Goal: Book appointment/travel/reservation

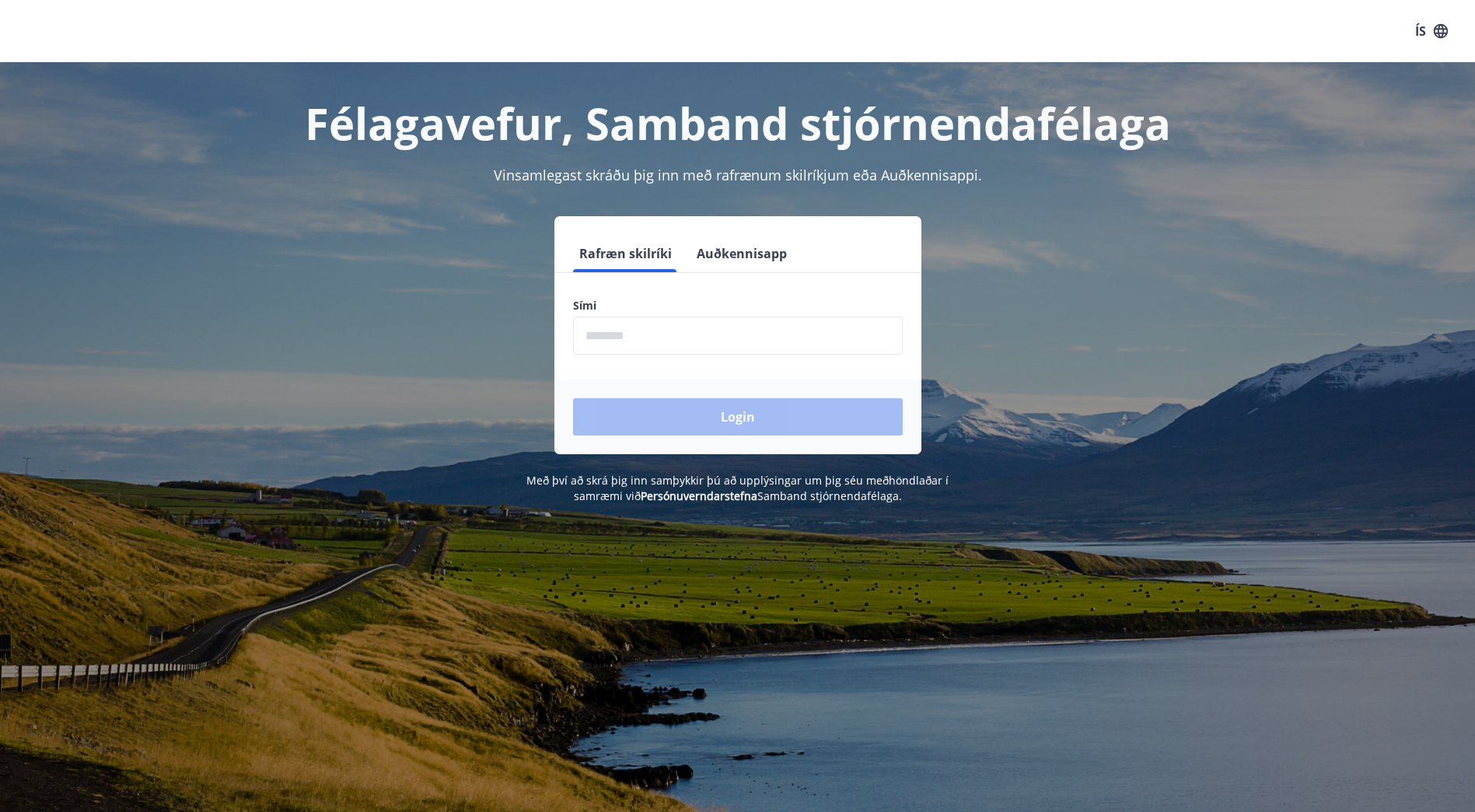
click at [663, 337] on input "phone" at bounding box center [738, 335] width 330 height 38
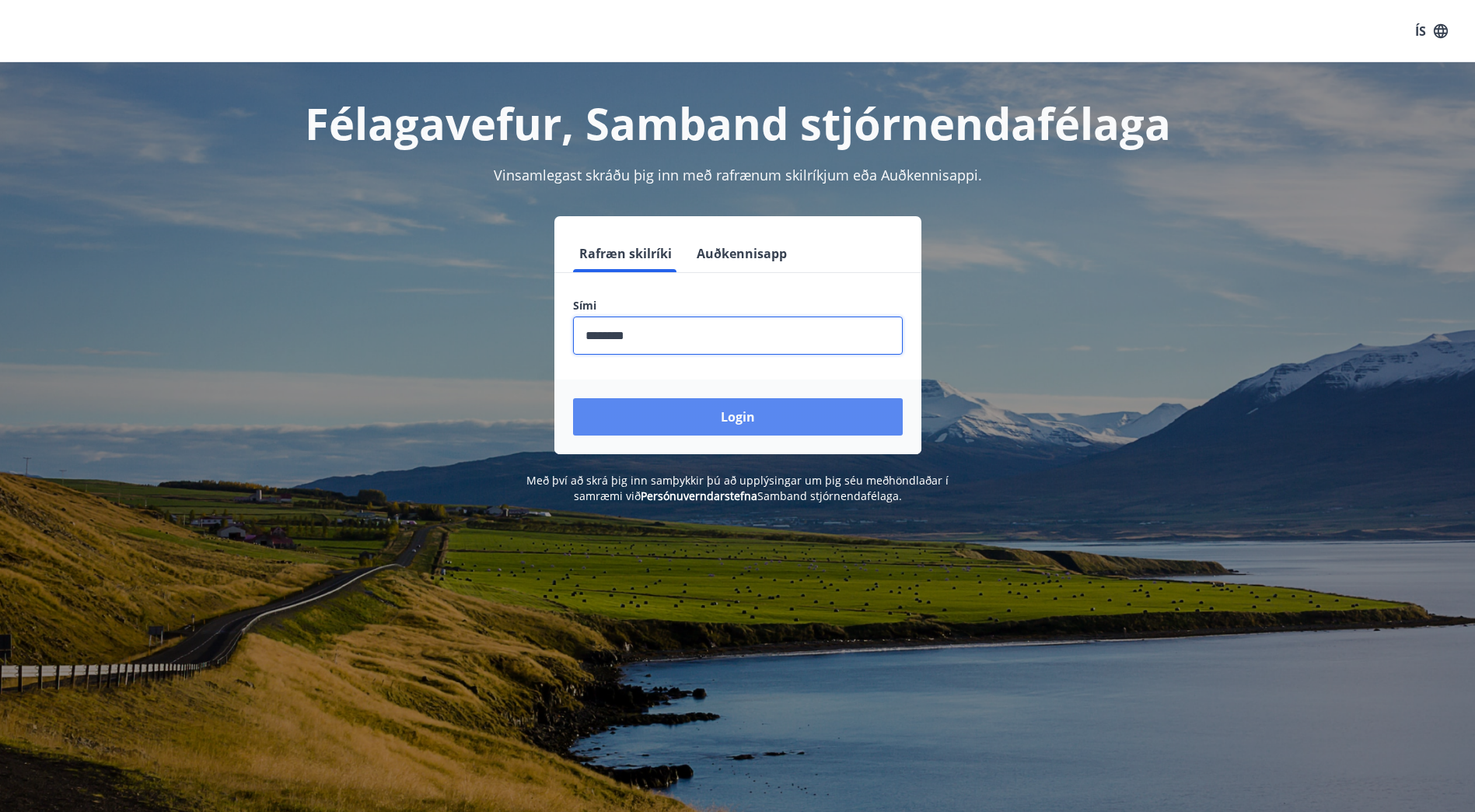
type input "********"
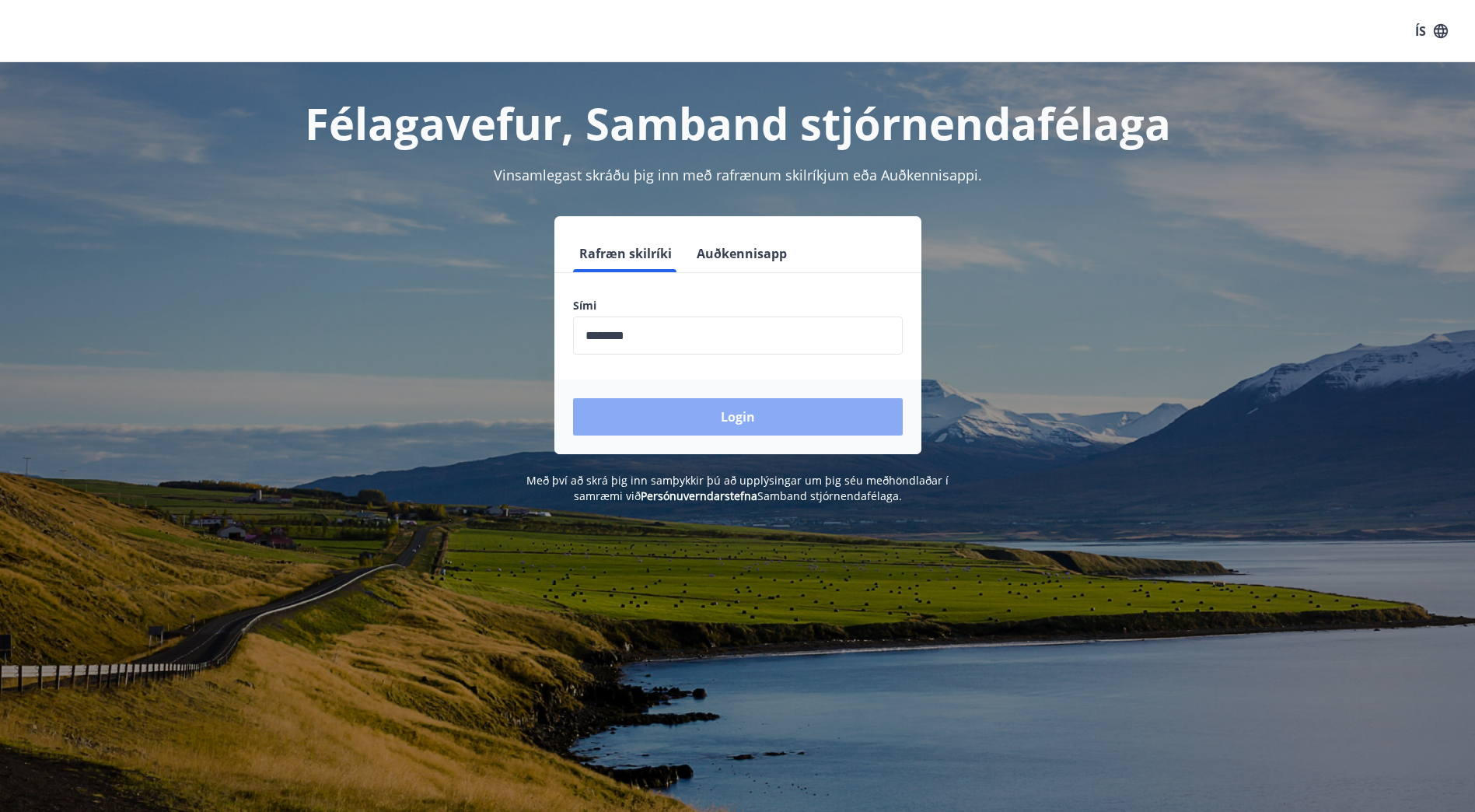
click at [743, 418] on button "Login" at bounding box center [738, 416] width 330 height 38
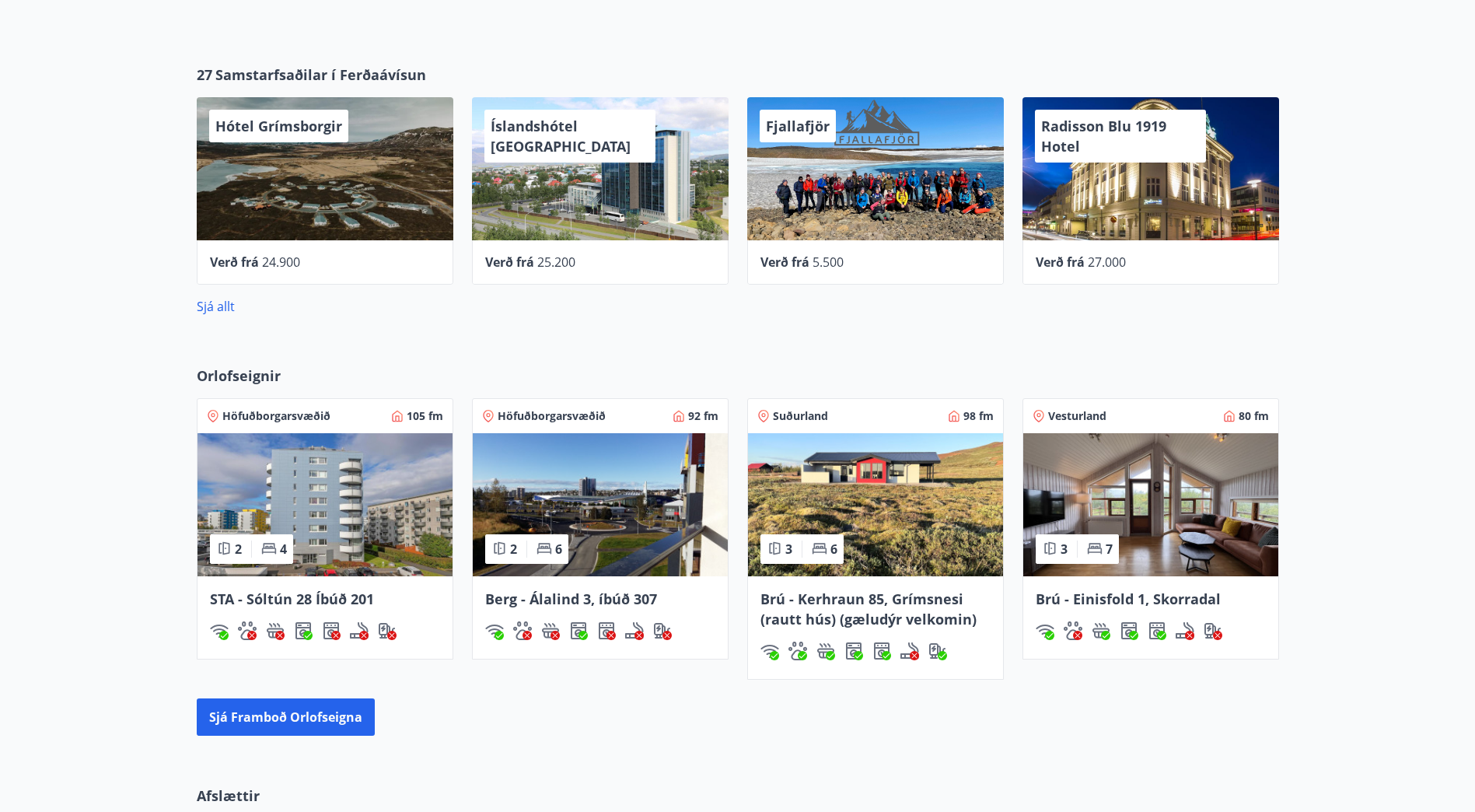
scroll to position [700, 0]
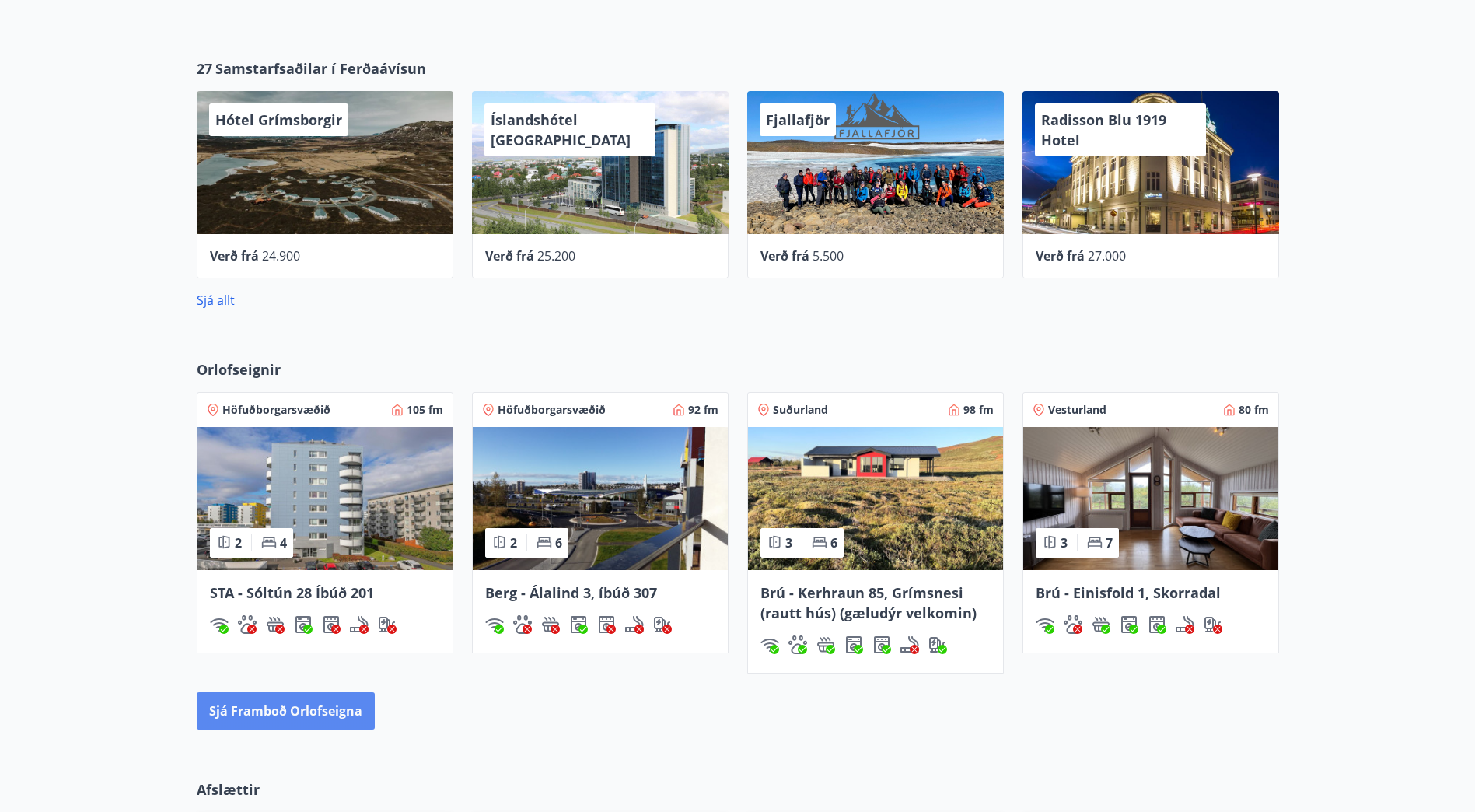
click at [239, 715] on button "Sjá framboð orlofseigna" at bounding box center [286, 710] width 178 height 38
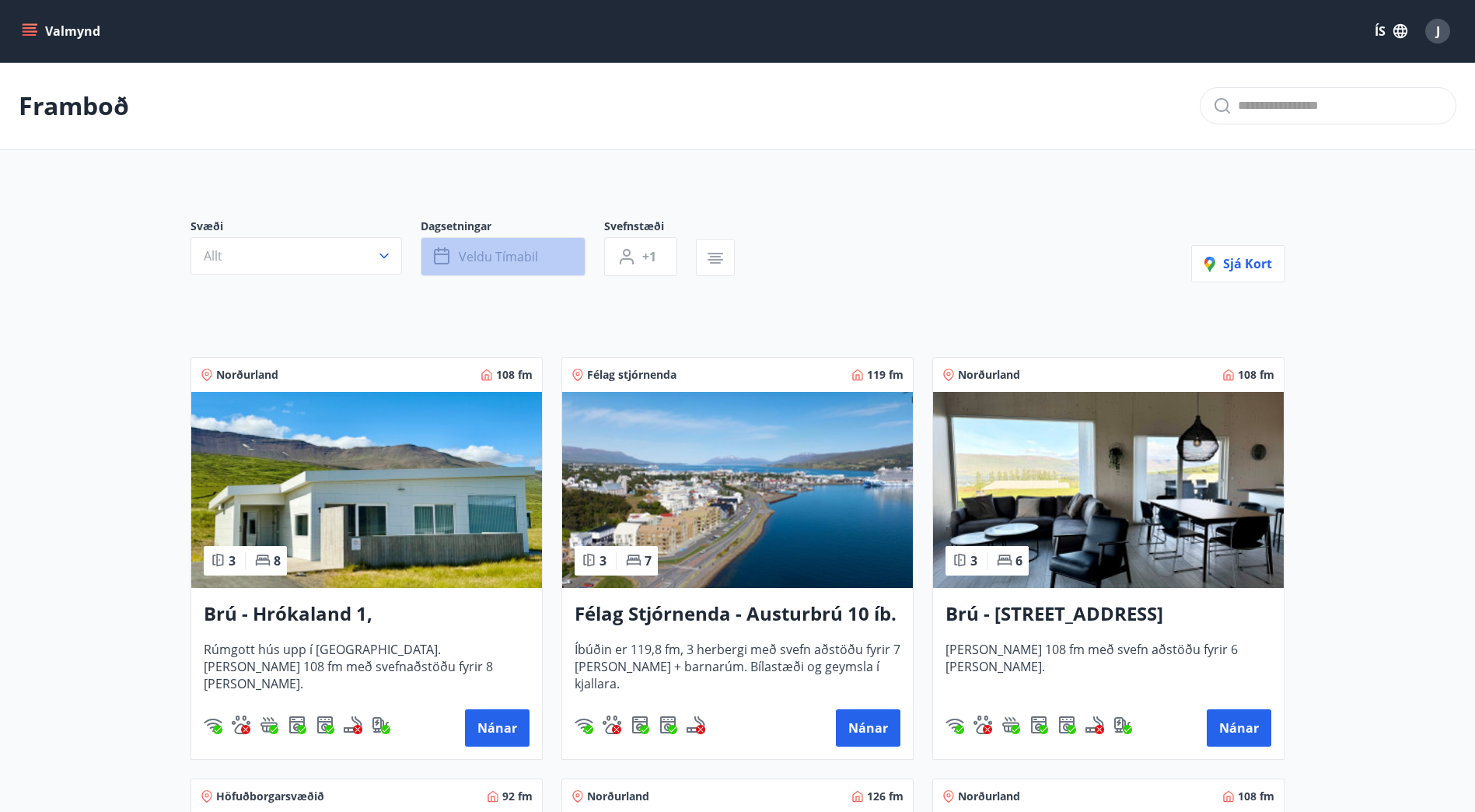
click at [547, 251] on button "Veldu tímabil" at bounding box center [502, 257] width 165 height 39
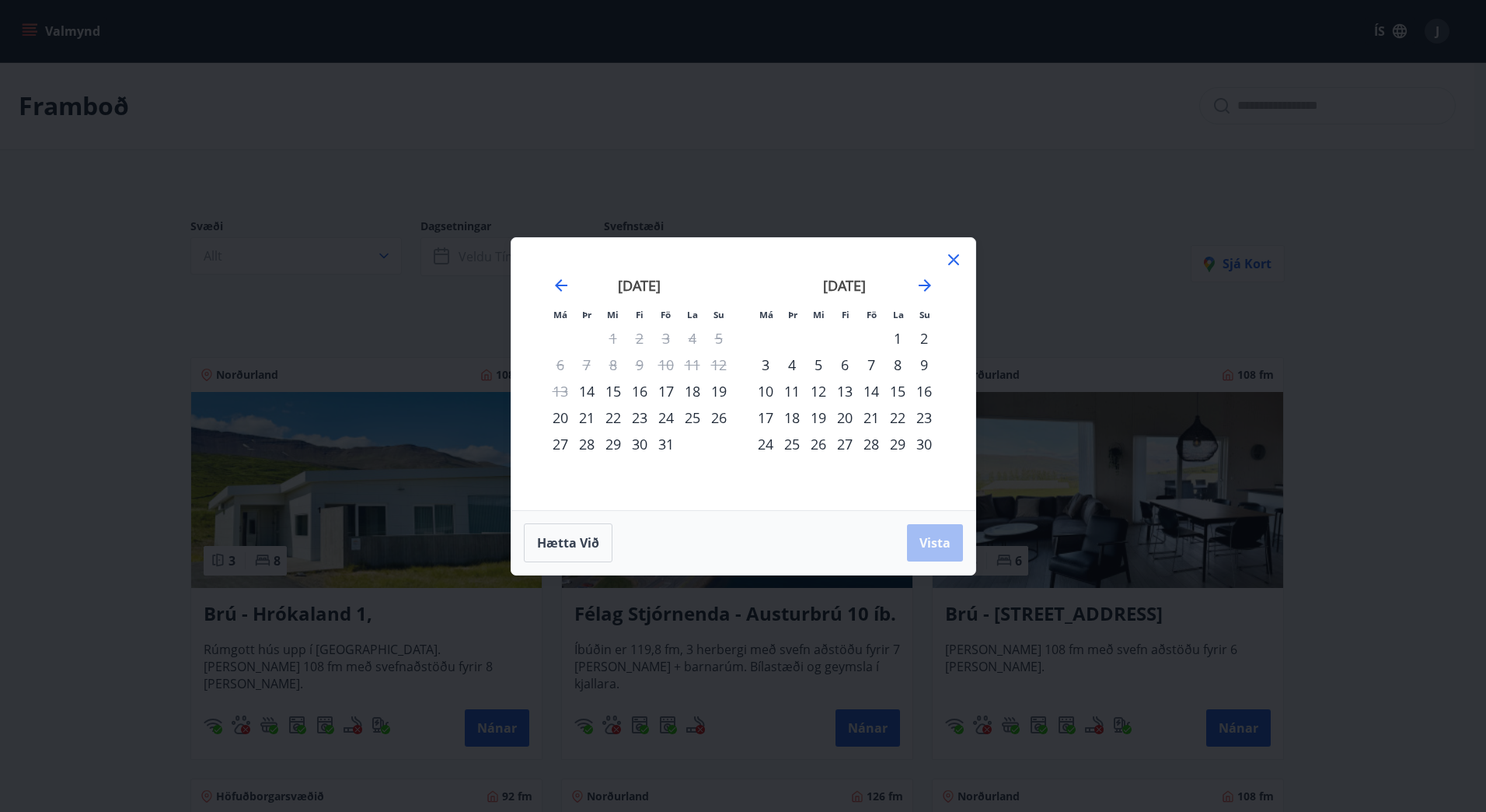
click at [869, 419] on div "21" at bounding box center [871, 417] width 26 height 26
click at [927, 414] on div "23" at bounding box center [924, 417] width 26 height 26
click at [936, 541] on span "Vista" at bounding box center [935, 542] width 31 height 17
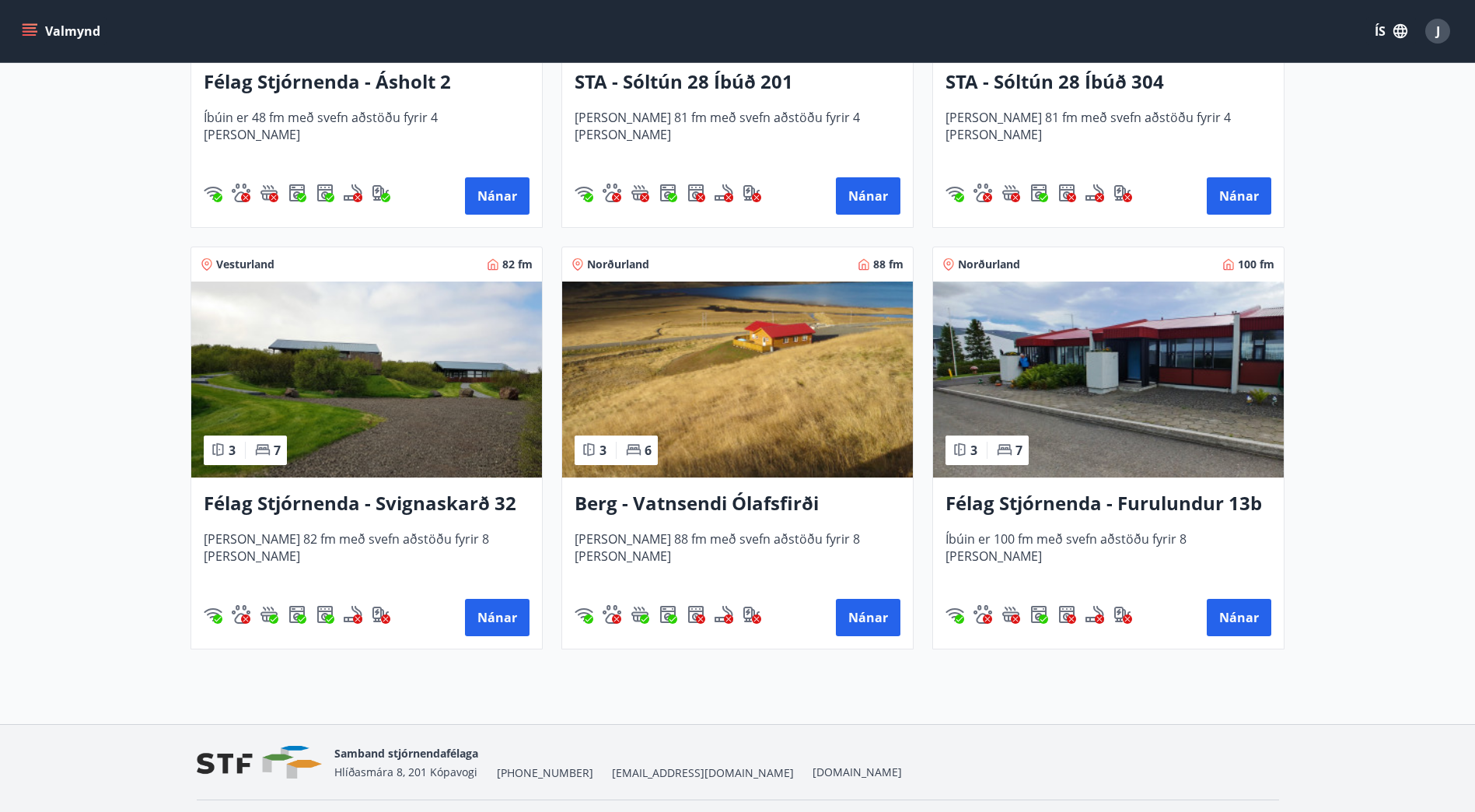
scroll to position [497, 0]
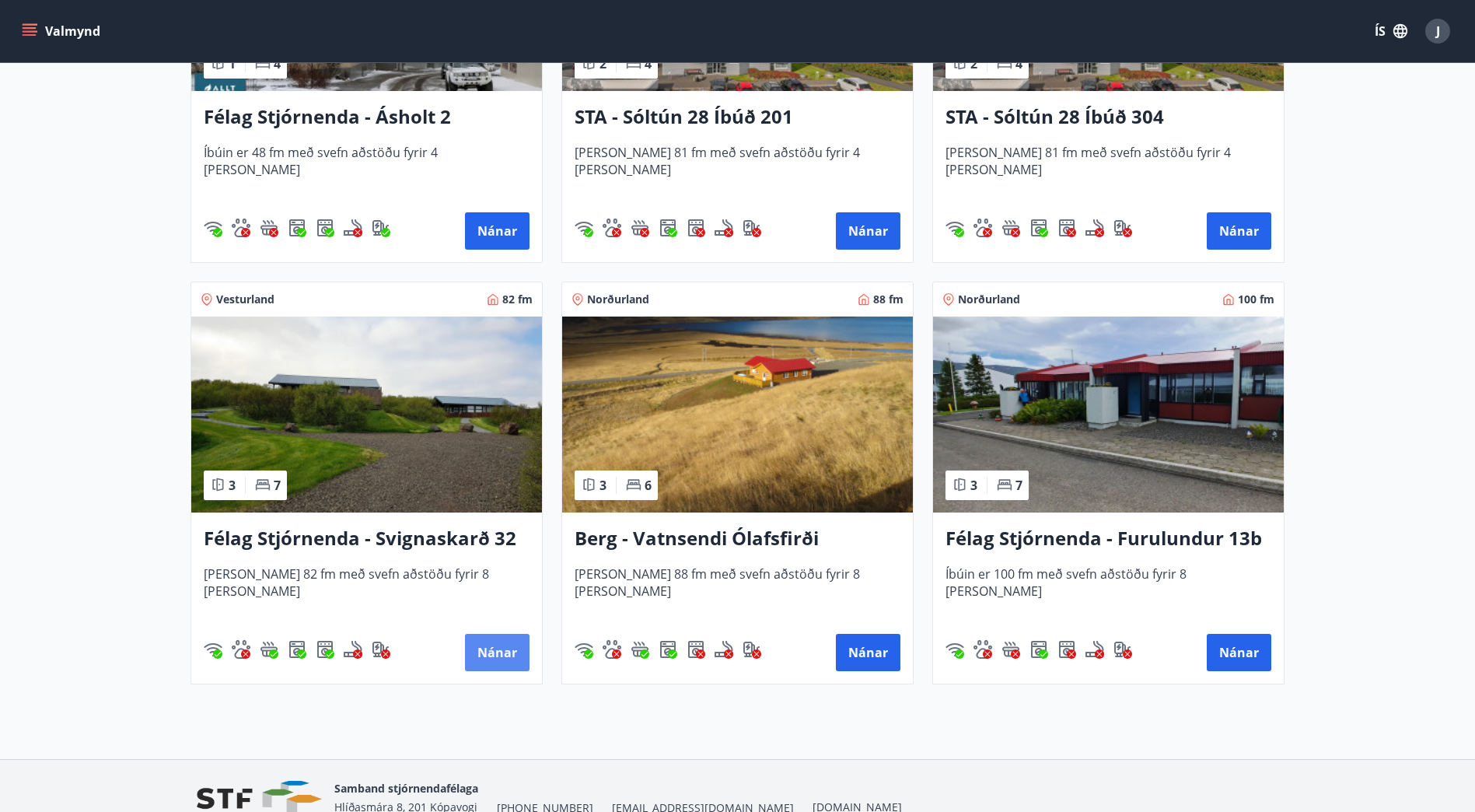
click at [511, 656] on button "Nánar" at bounding box center [497, 652] width 64 height 38
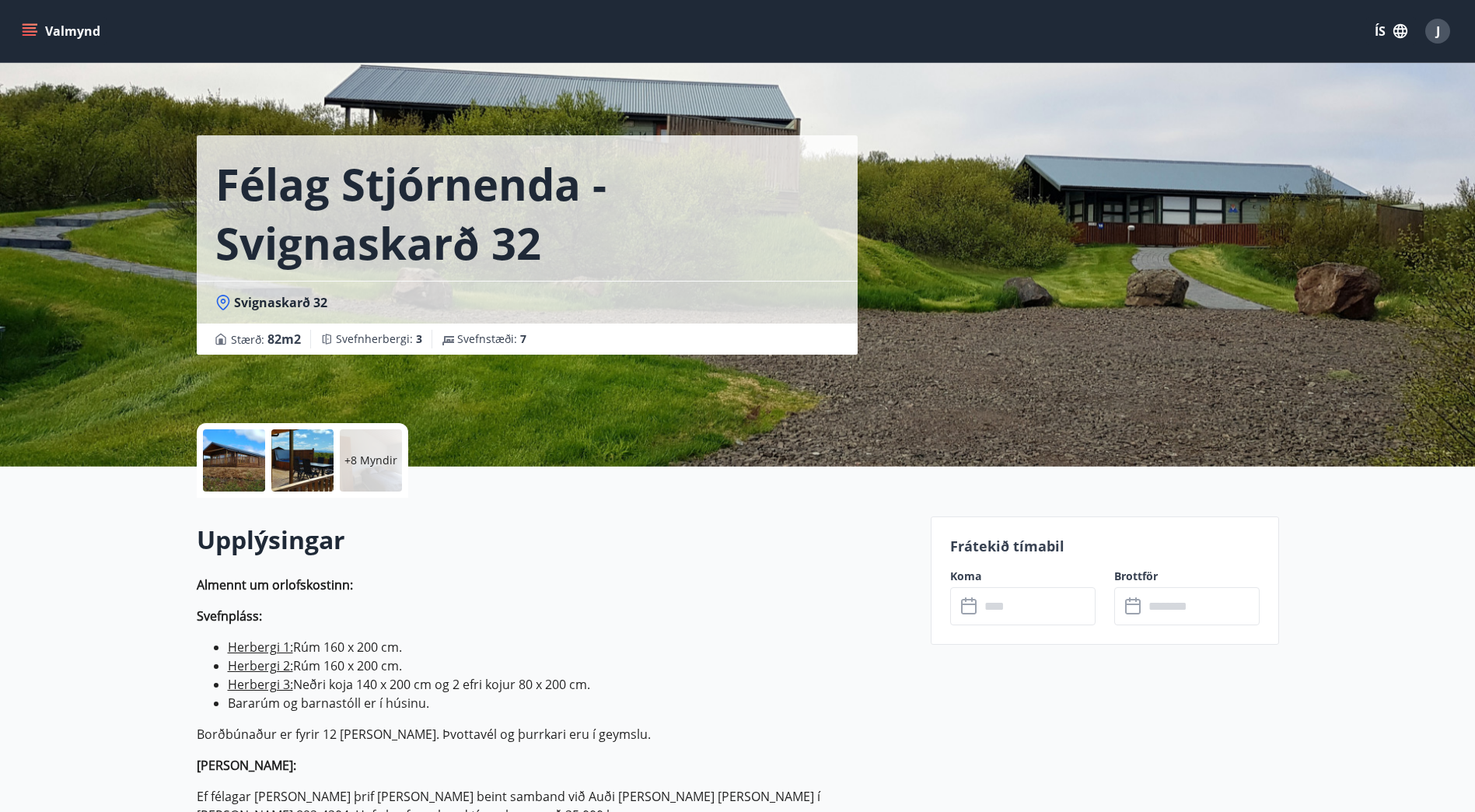
click at [367, 449] on div "+8 Myndir" at bounding box center [371, 461] width 63 height 63
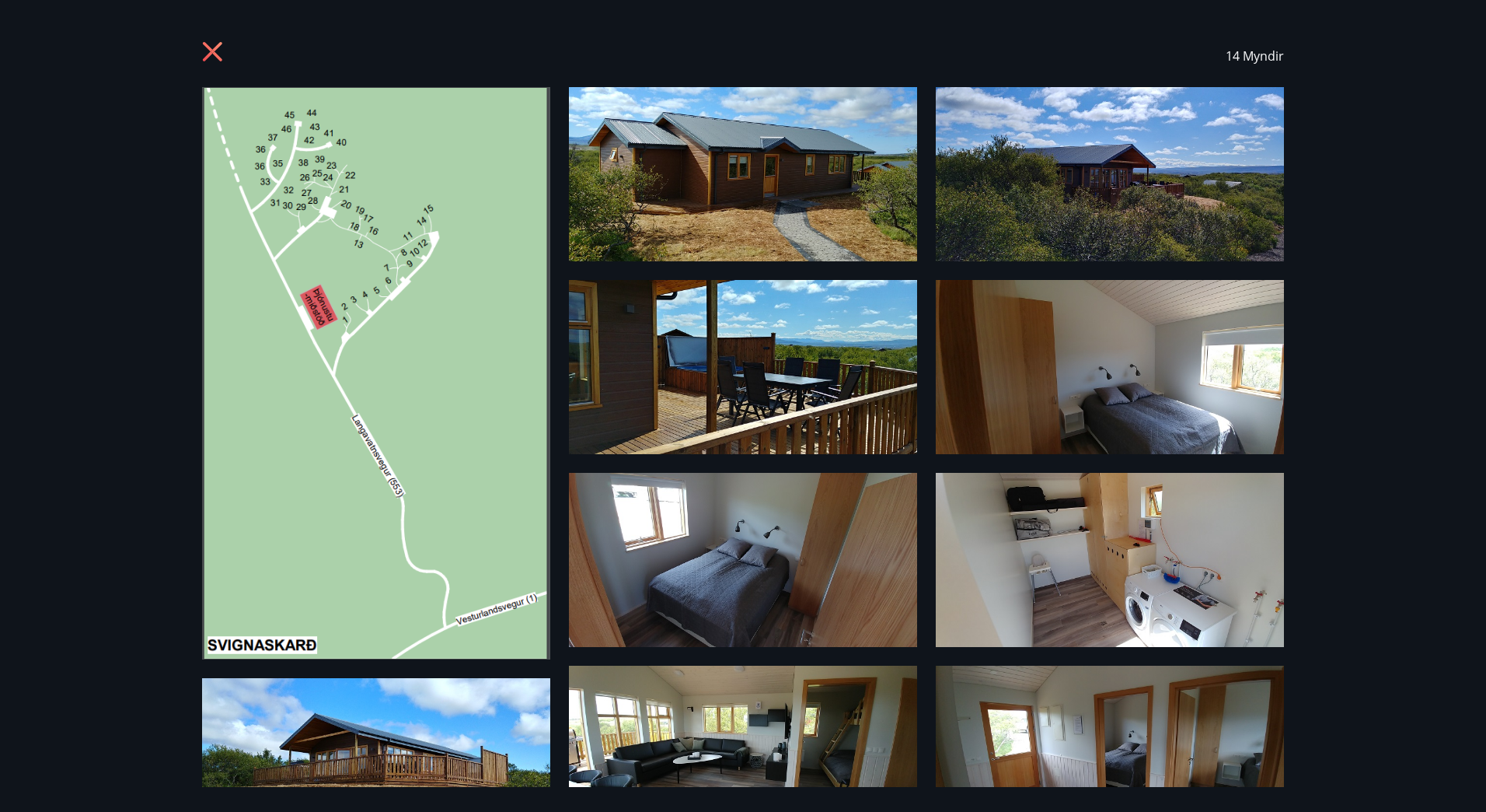
click at [214, 50] on icon at bounding box center [213, 51] width 19 height 19
